Goal: Task Accomplishment & Management: Manage account settings

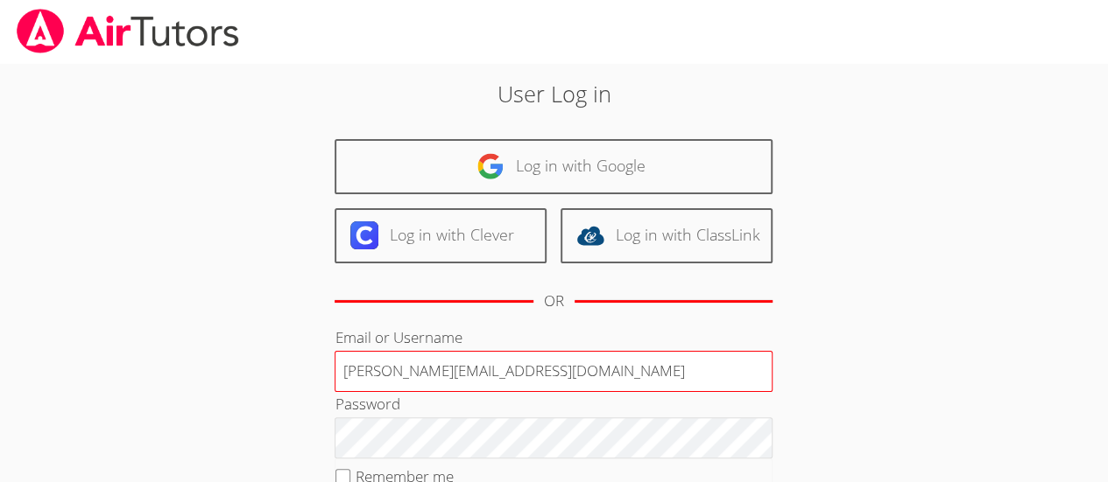
click at [509, 368] on input "Deniseandrews@airtutors.org" at bounding box center [554, 372] width 438 height 42
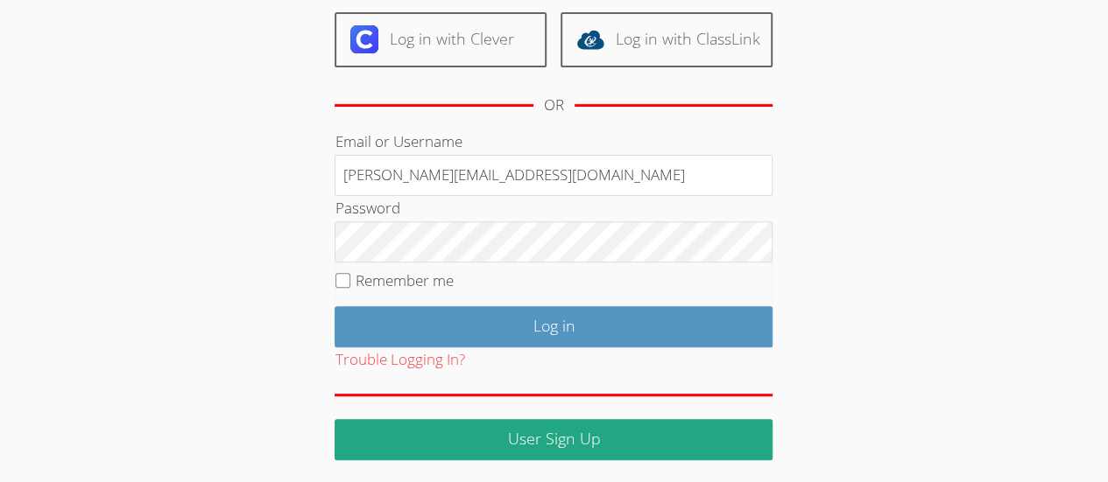
scroll to position [194, 0]
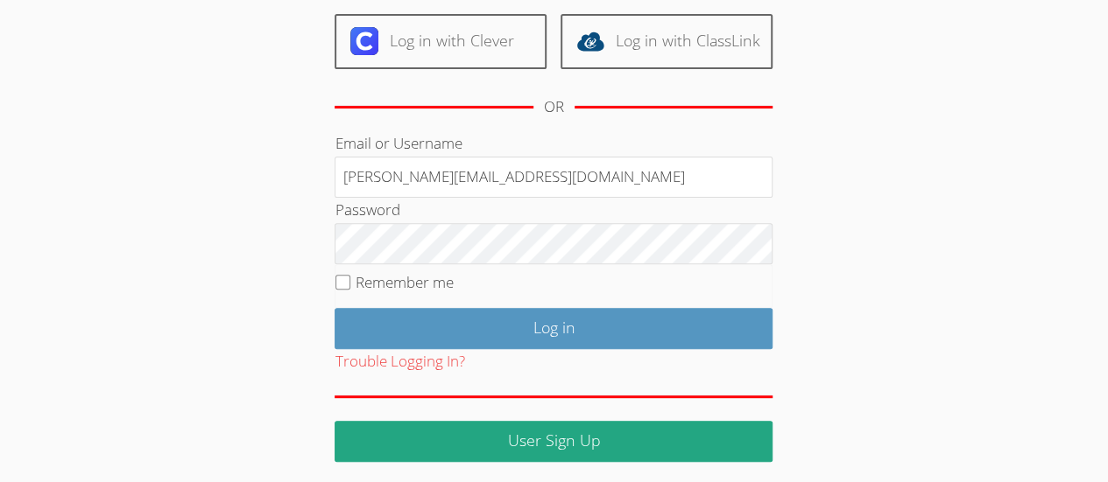
type input "Deniseandrewstutor@gmail.com"
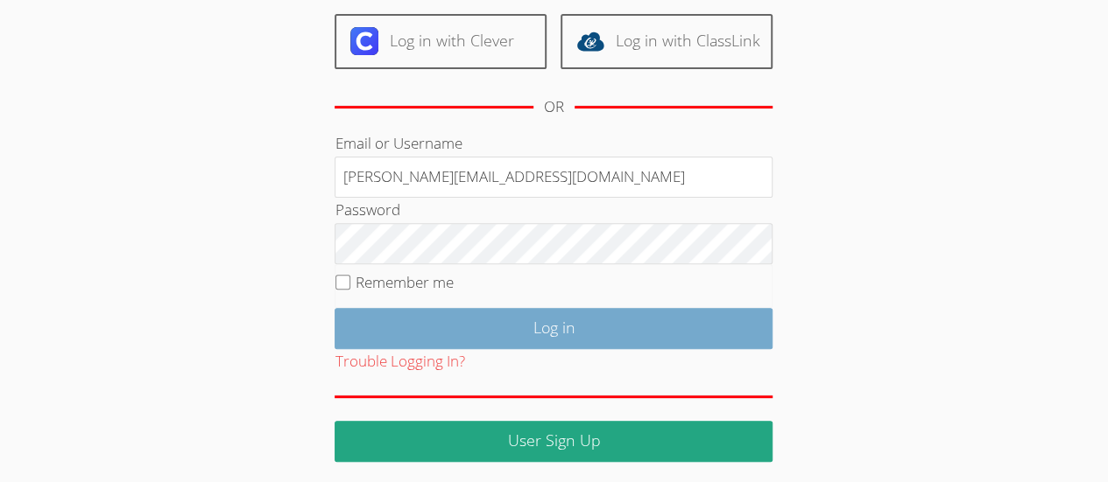
click at [385, 316] on input "Log in" at bounding box center [554, 328] width 438 height 41
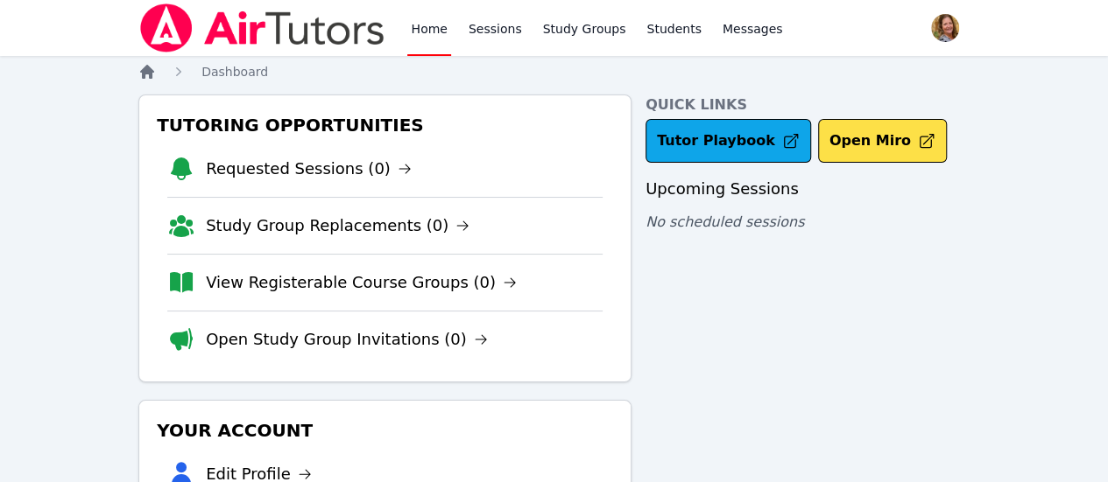
click at [144, 74] on icon "Breadcrumb" at bounding box center [147, 72] width 14 height 14
click at [240, 73] on span "Dashboard" at bounding box center [234, 72] width 67 height 14
click at [477, 27] on link "Sessions" at bounding box center [495, 28] width 60 height 56
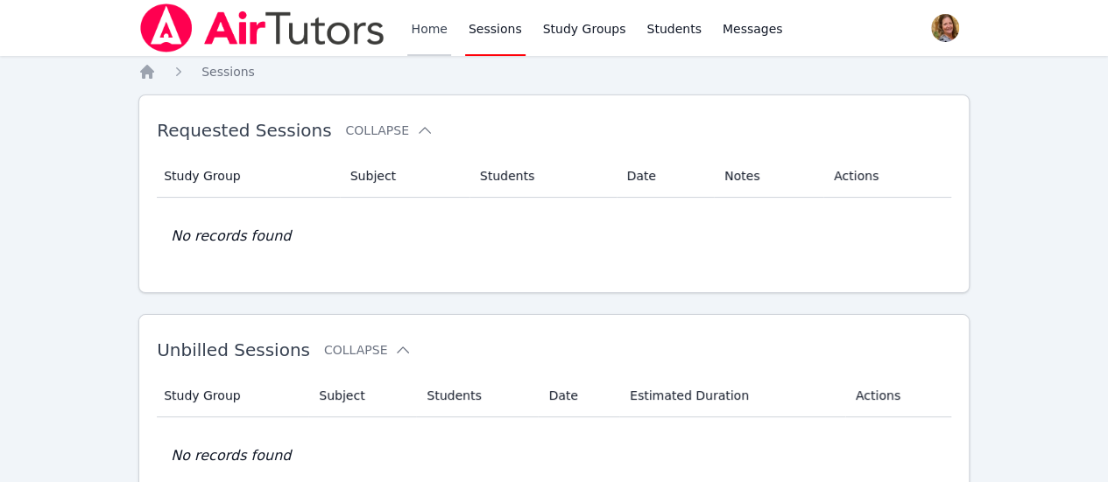
click at [425, 26] on link "Home" at bounding box center [428, 28] width 43 height 56
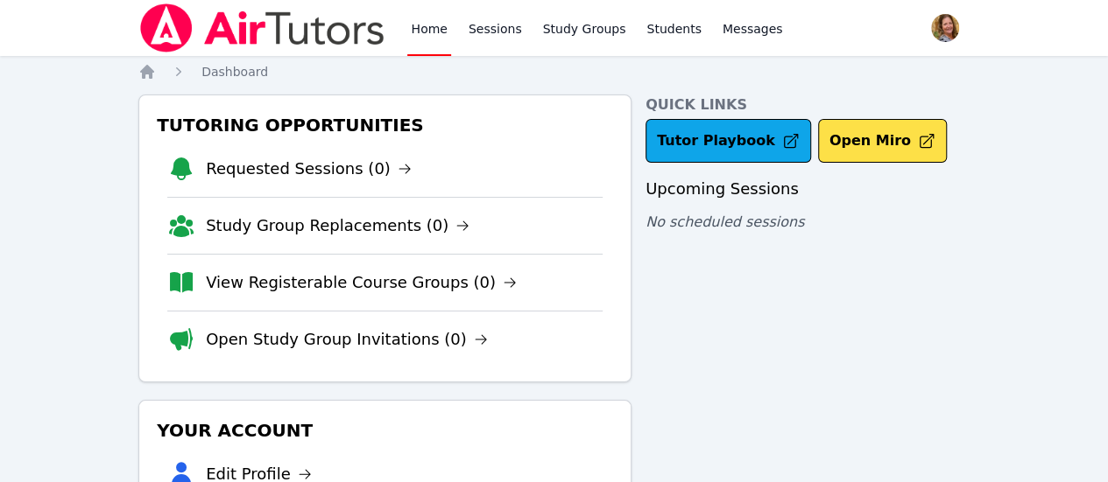
click at [926, 33] on span "button" at bounding box center [945, 28] width 39 height 39
click at [842, 98] on button "Logout" at bounding box center [875, 100] width 168 height 32
